Goal: Check status: Check status

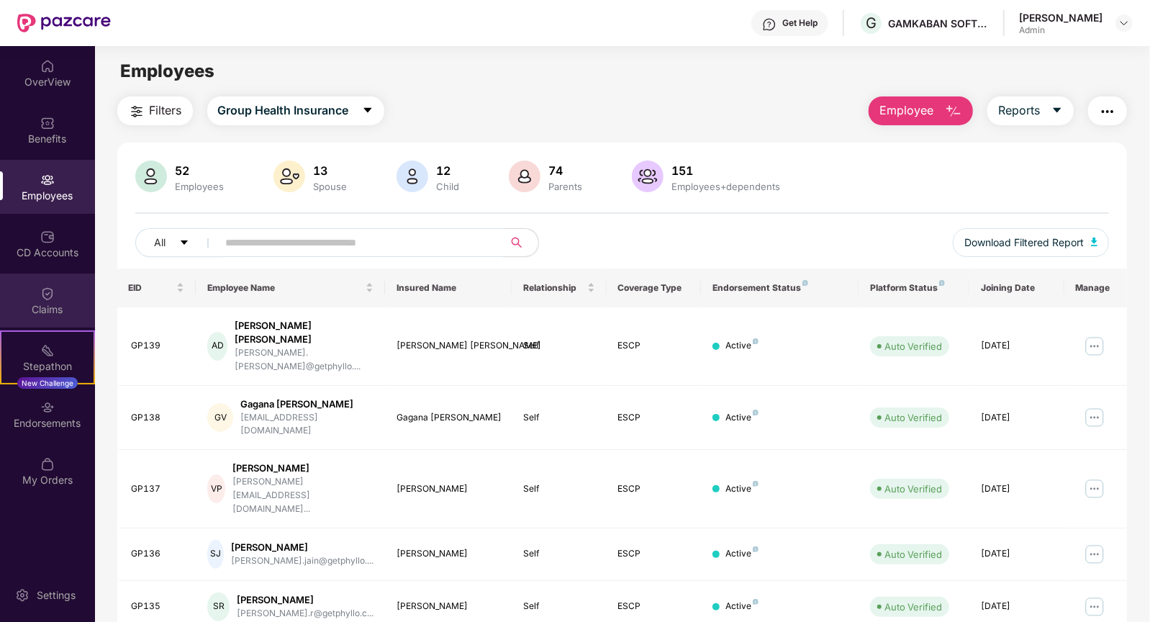
click at [55, 296] on div "Claims" at bounding box center [47, 300] width 95 height 54
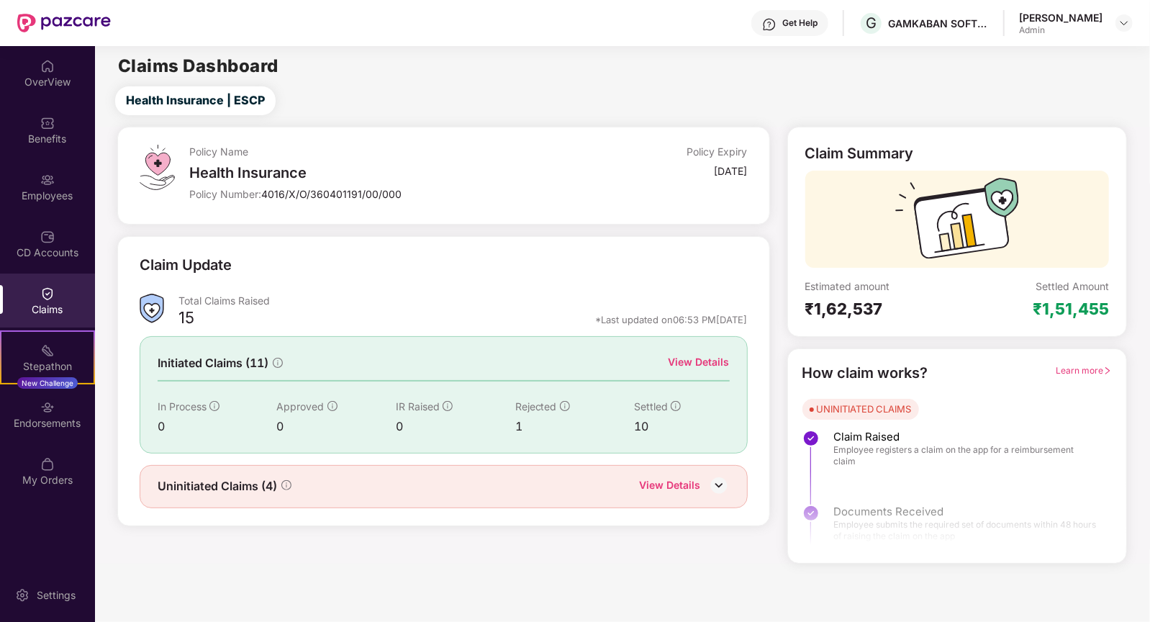
click at [705, 361] on div "View Details" at bounding box center [698, 362] width 61 height 16
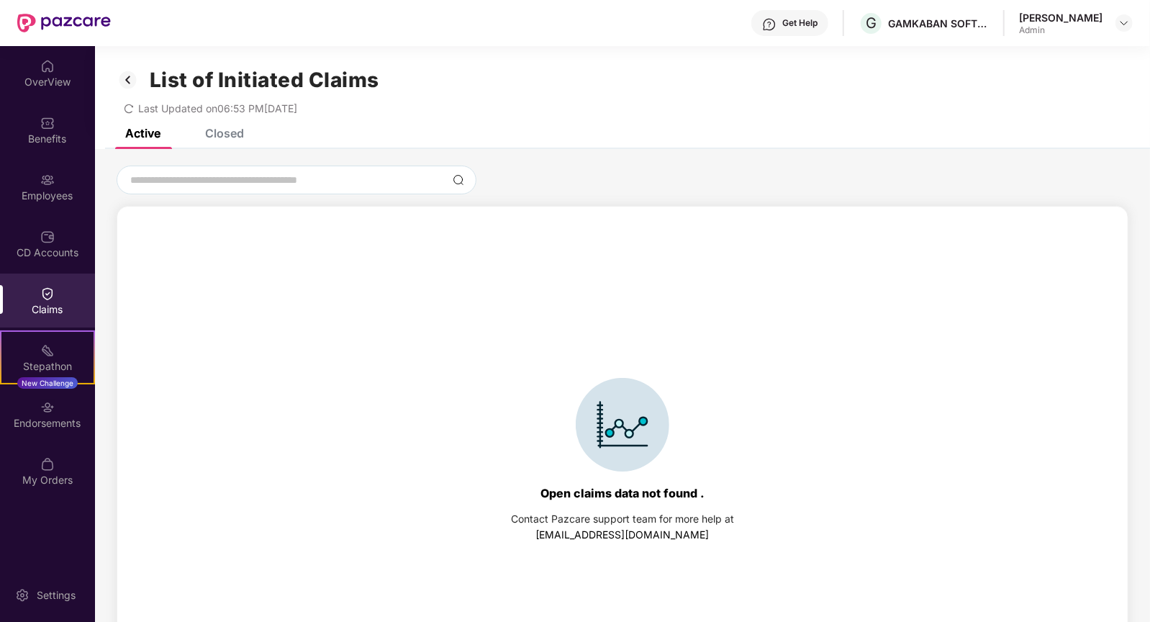
click at [230, 132] on div "Closed" at bounding box center [224, 133] width 39 height 14
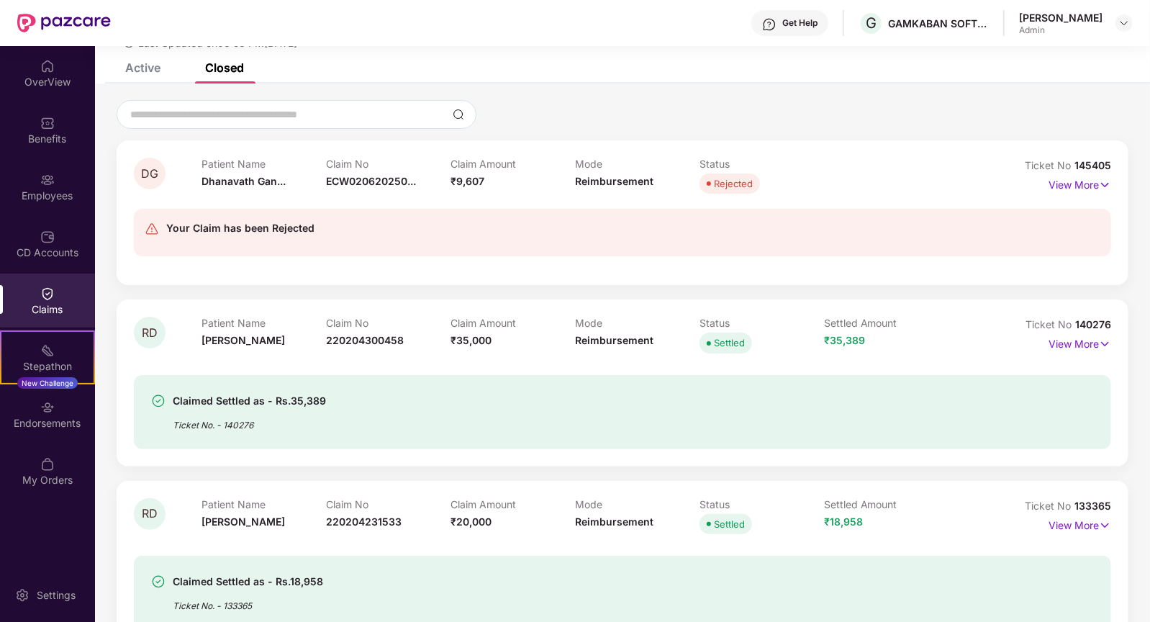
scroll to position [76, 0]
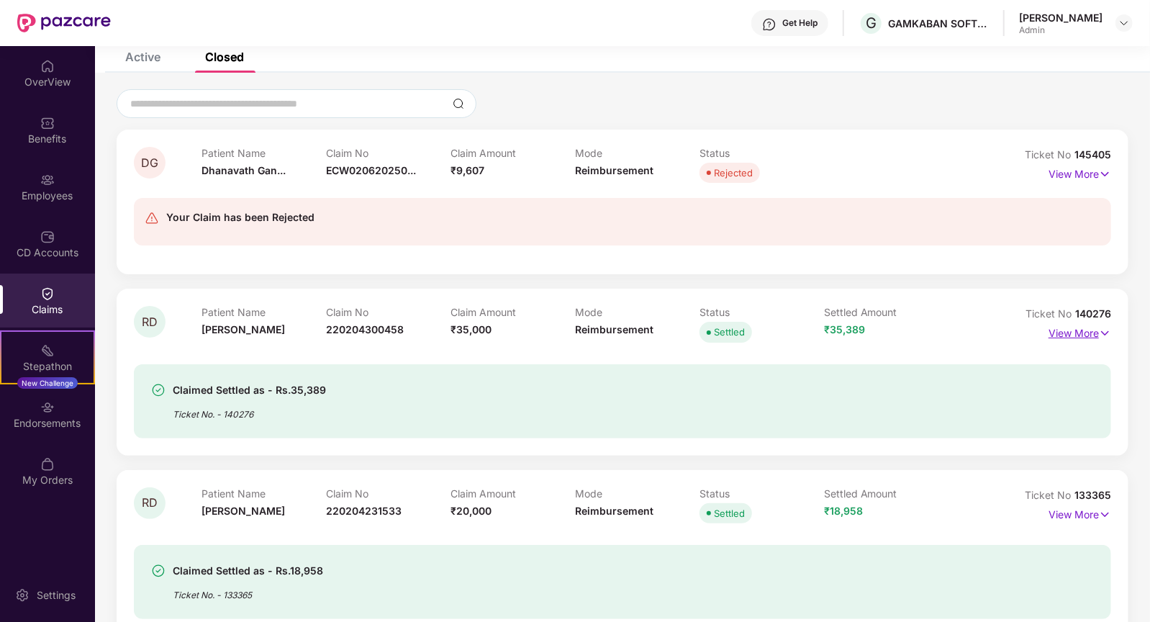
click at [1087, 331] on p "View More" at bounding box center [1079, 331] width 63 height 19
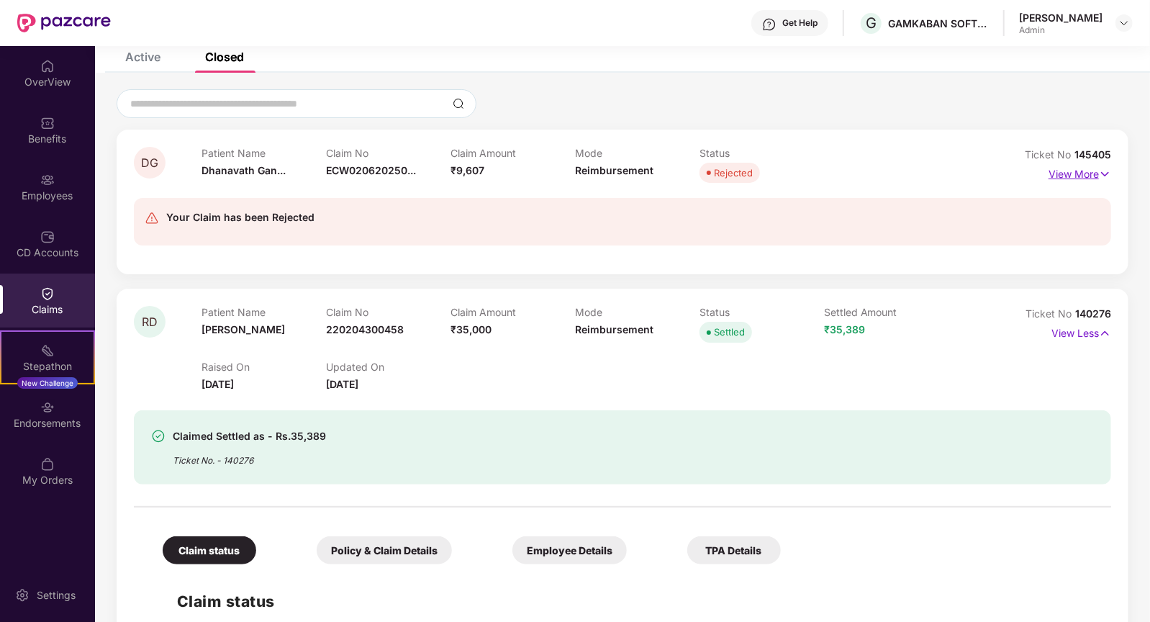
click at [1104, 171] on img at bounding box center [1105, 174] width 12 height 16
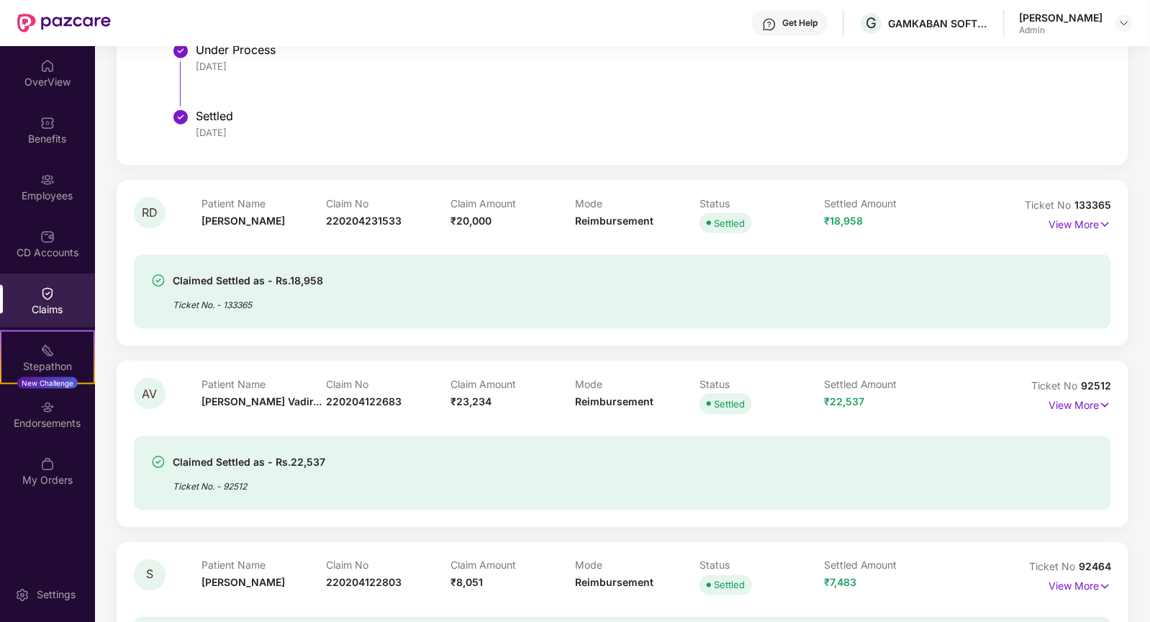
scroll to position [1213, 0]
click at [1076, 219] on p "View More" at bounding box center [1079, 221] width 63 height 19
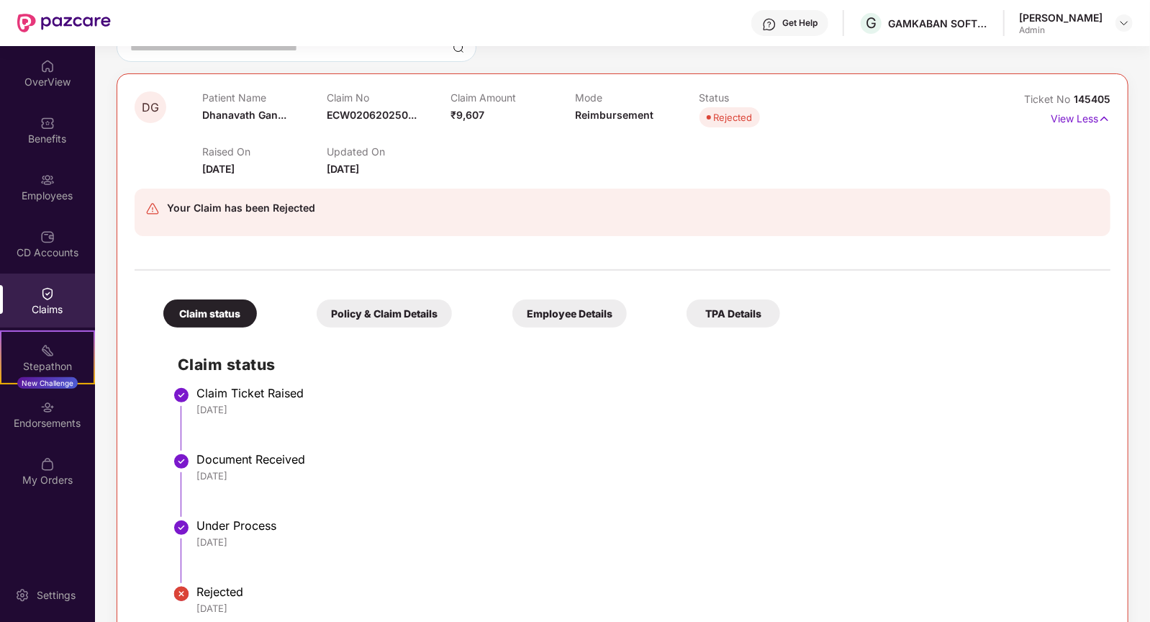
scroll to position [0, 0]
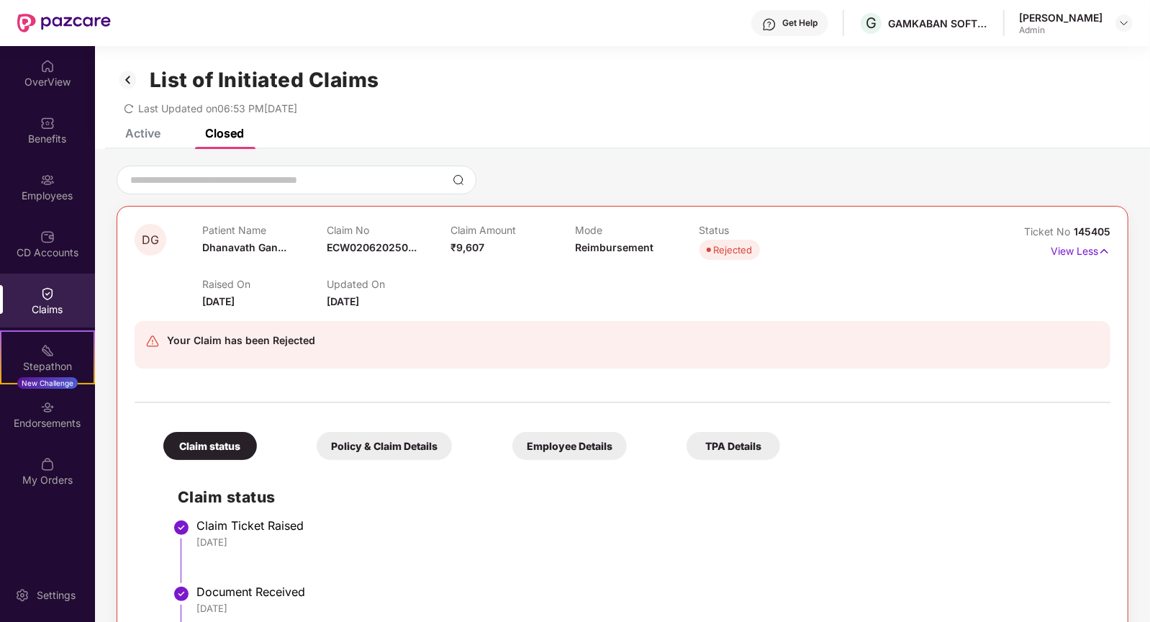
click at [142, 137] on div "Active" at bounding box center [142, 133] width 35 height 14
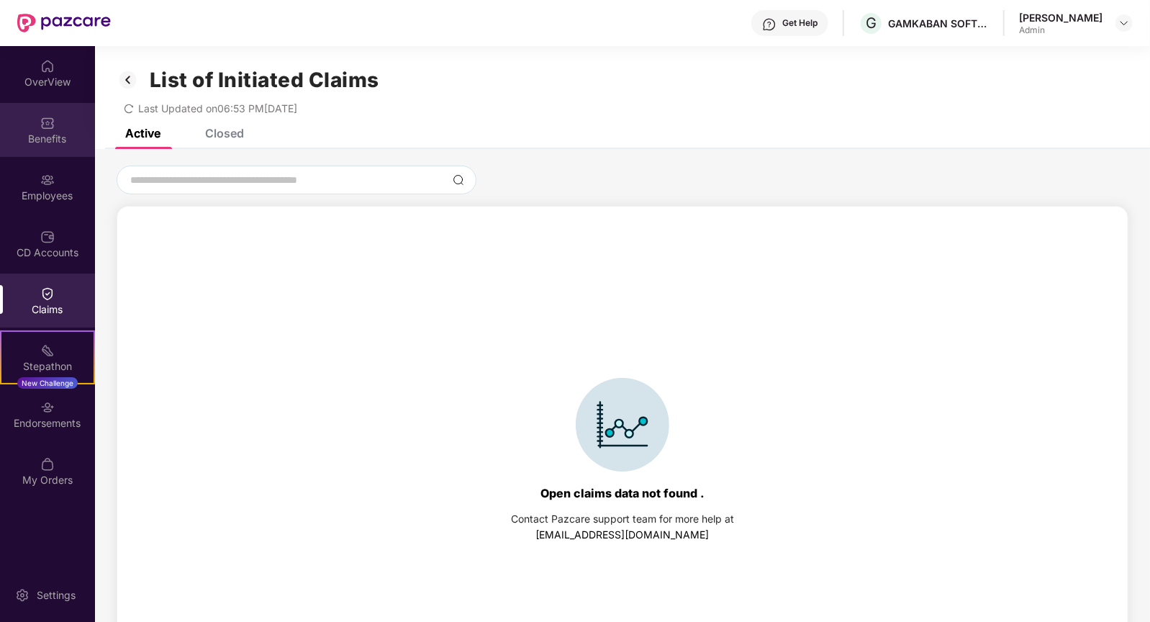
click at [49, 139] on div "Benefits" at bounding box center [47, 139] width 95 height 14
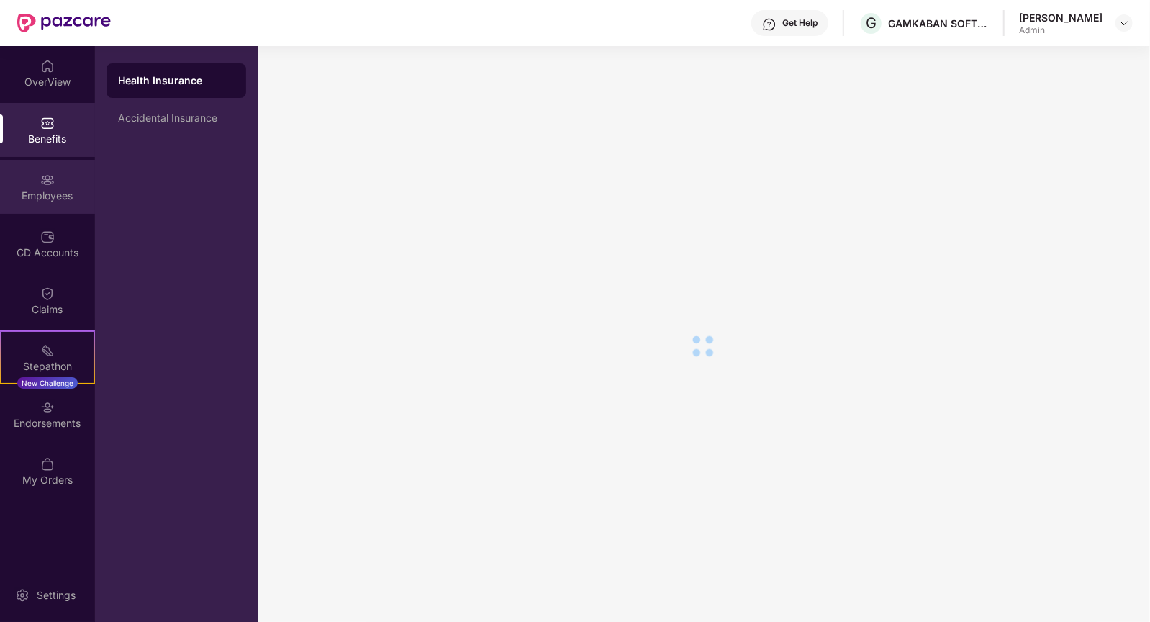
click at [52, 201] on div "Employees" at bounding box center [47, 196] width 95 height 14
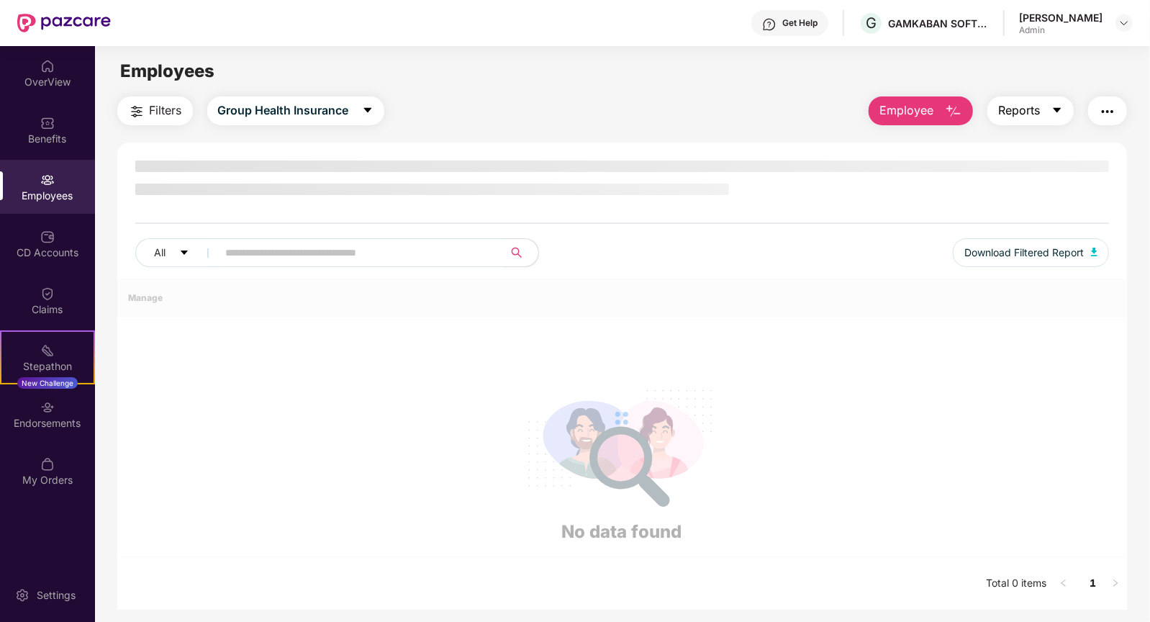
click at [1030, 107] on span "Reports" at bounding box center [1019, 110] width 42 height 18
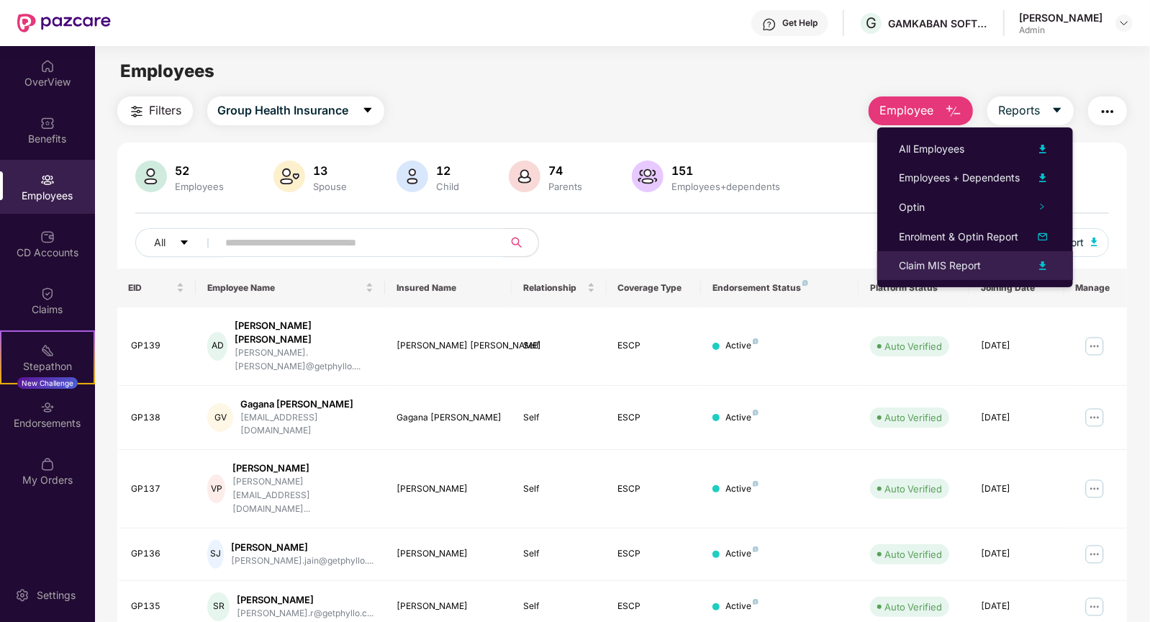
click at [984, 262] on div "Claim MIS Report" at bounding box center [975, 265] width 153 height 17
